Goal: Task Accomplishment & Management: Manage account settings

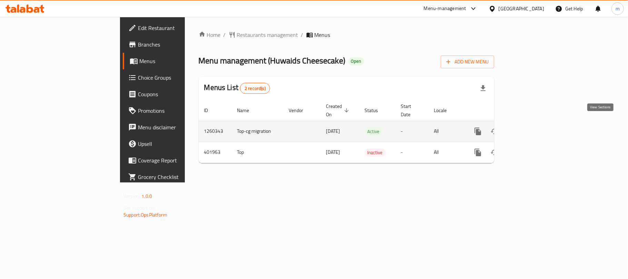
click at [532, 127] on icon "enhanced table" at bounding box center [527, 131] width 8 height 8
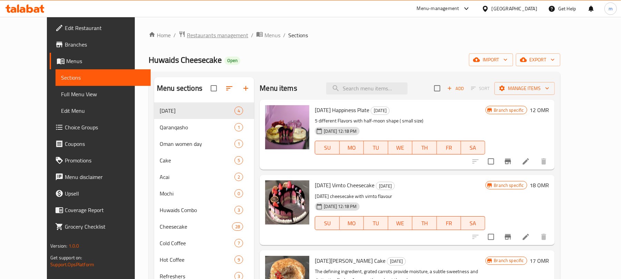
click at [187, 34] on span "Restaurants management" at bounding box center [217, 35] width 61 height 8
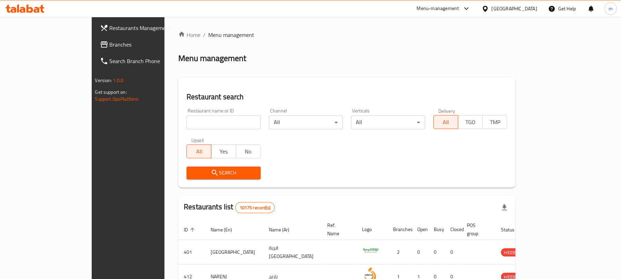
click at [186, 123] on input "search" at bounding box center [223, 122] width 74 height 14
paste input "631880"
type input "631880"
click at [199, 173] on span "Search" at bounding box center [223, 173] width 63 height 9
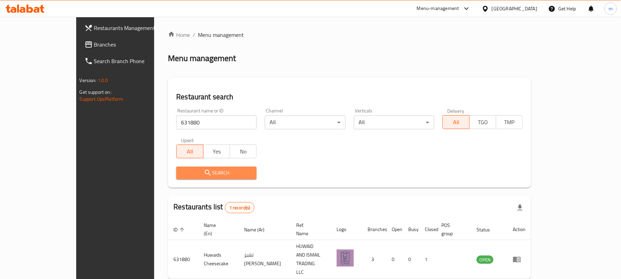
click at [199, 173] on span "Search" at bounding box center [216, 173] width 69 height 9
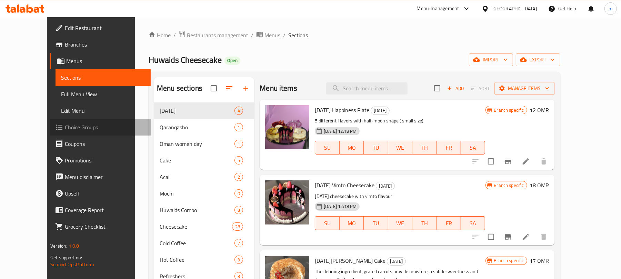
click at [65, 130] on span "Choice Groups" at bounding box center [105, 127] width 80 height 8
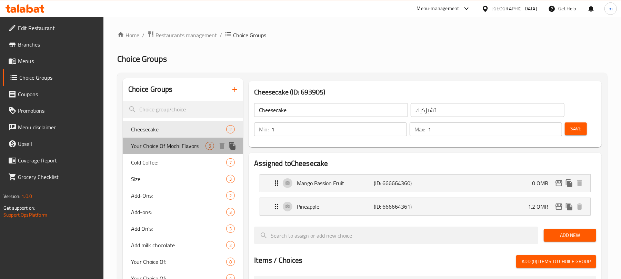
click at [143, 150] on span "Your Choice Of Mochi Flavors" at bounding box center [168, 146] width 74 height 8
type input "Your Choice Of Mochi Flavors"
type input "اختيارك من نكهات موتشي"
type input "0"
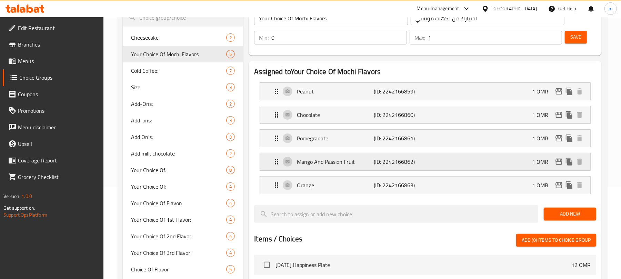
scroll to position [46, 0]
